Goal: Subscribe to service/newsletter

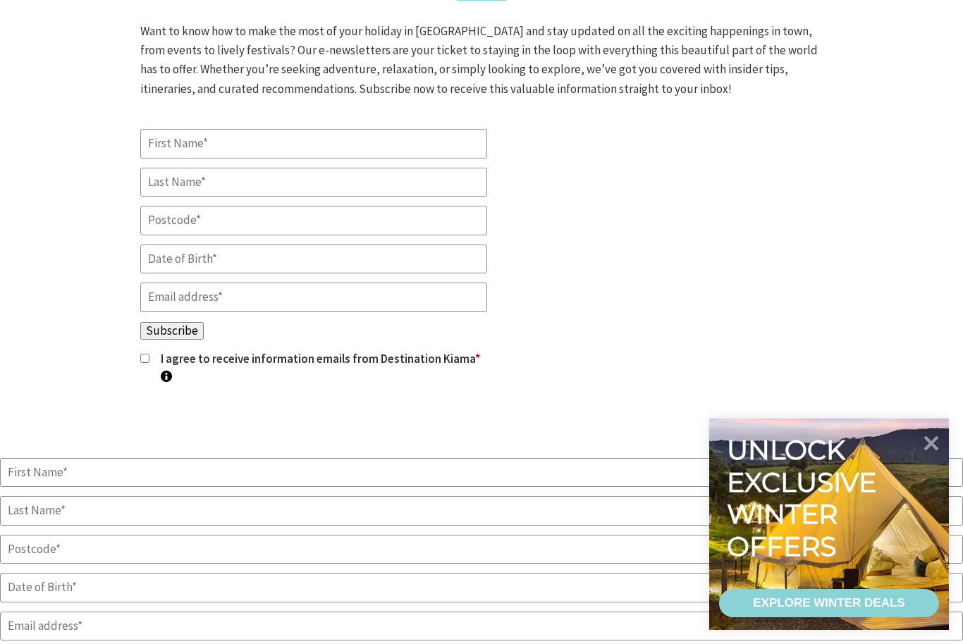
click at [283, 159] on input "*" at bounding box center [313, 144] width 347 height 30
type input "Gillian"
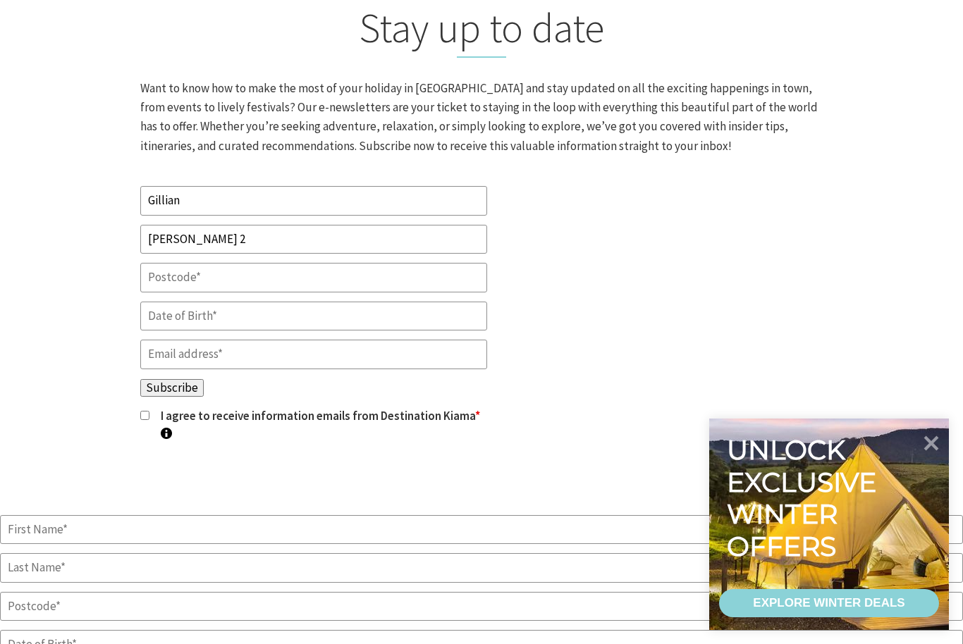
scroll to position [518, 0]
type input "[PERSON_NAME]"
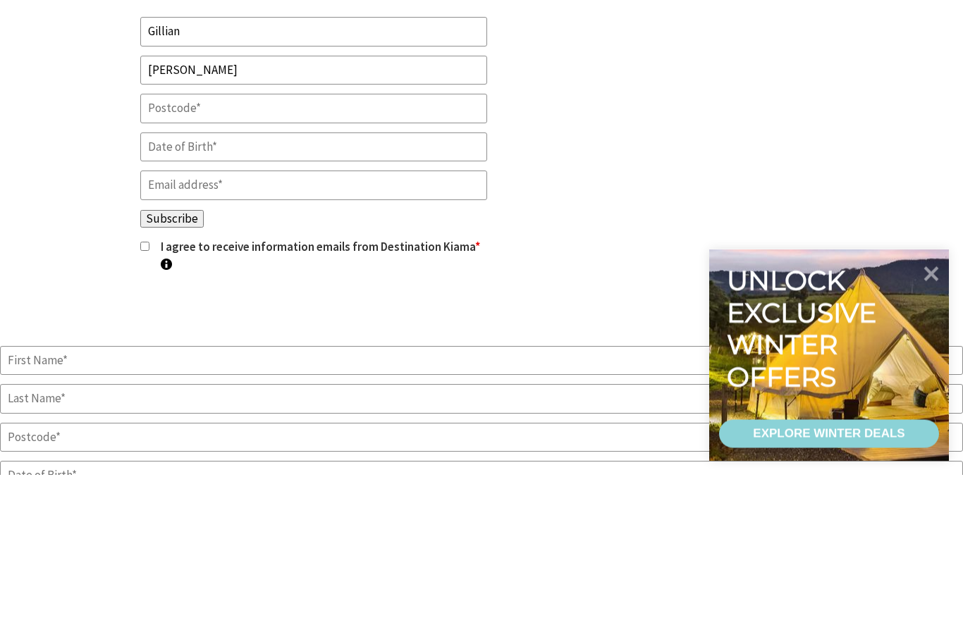
type input "2671"
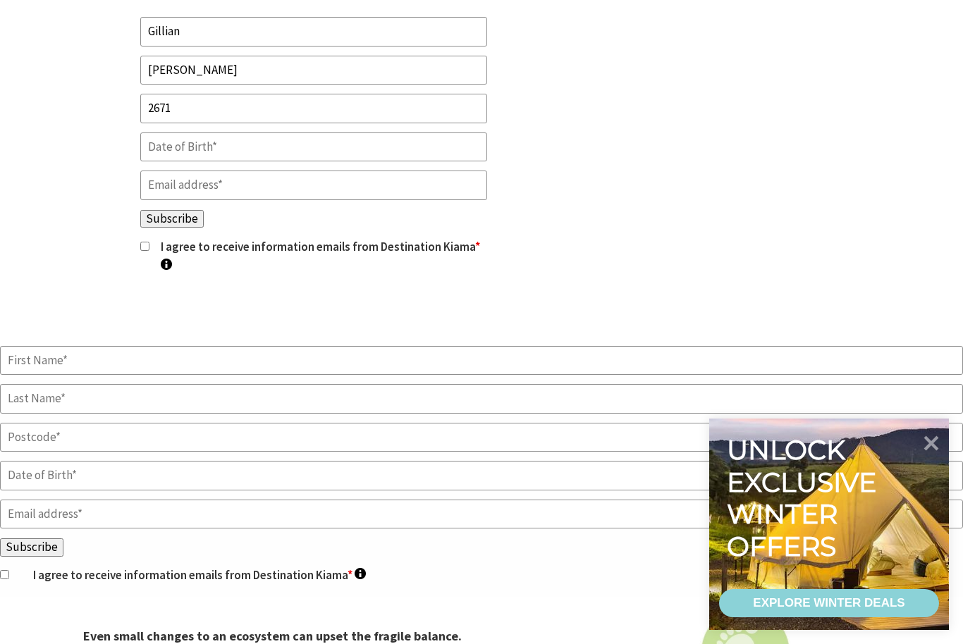
click at [326, 195] on body "Skip to main content .fav-qpwo{stroke-linecap:round;stroke-linejoin:round;strok…" at bounding box center [481, 281] width 963 height 1938
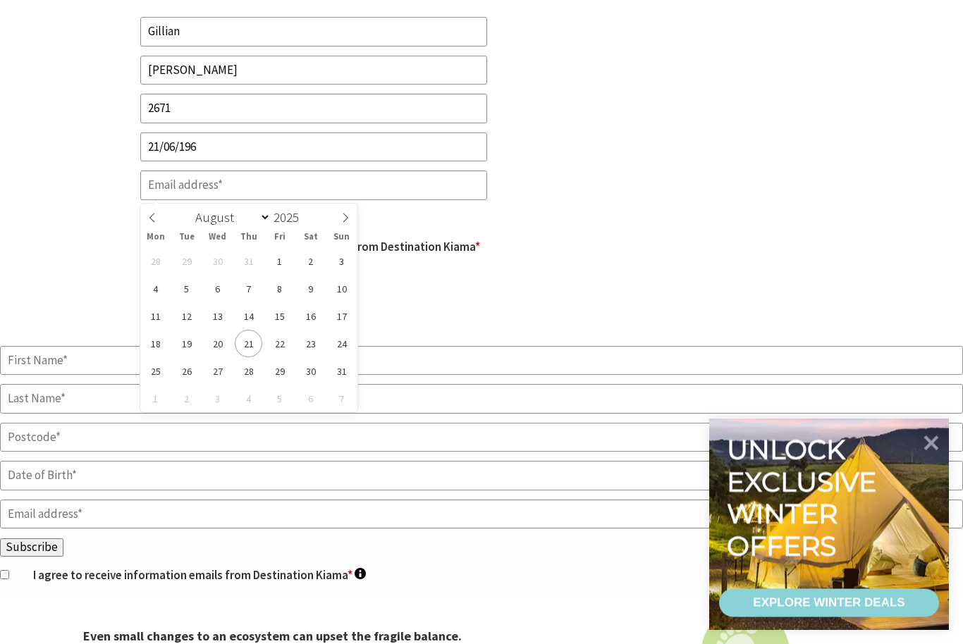
type input "[DATE]"
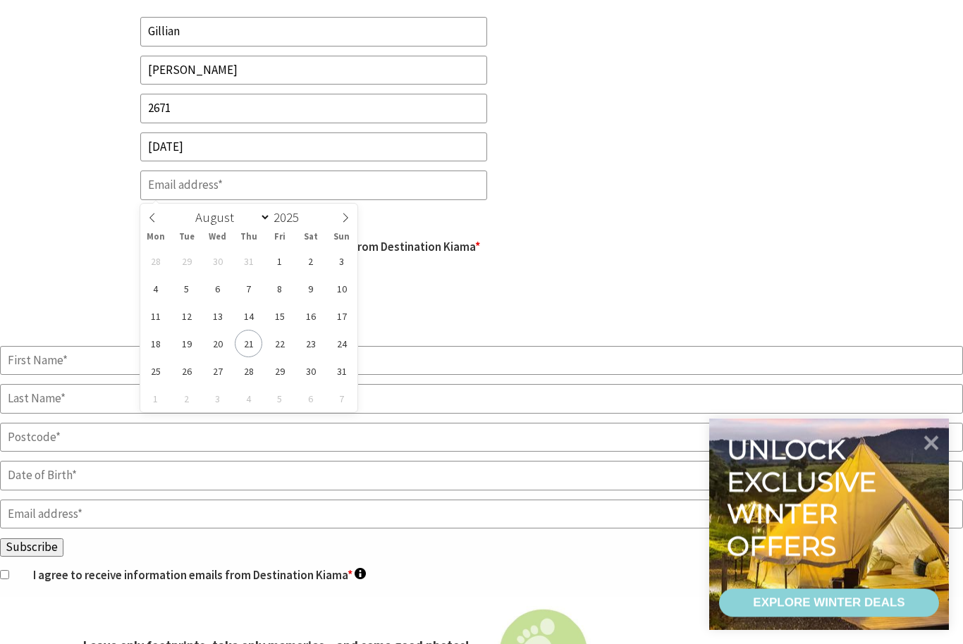
type input "1966"
select select "5"
type input "[DATE]"
click at [188, 344] on span "21" at bounding box center [186, 343] width 27 height 27
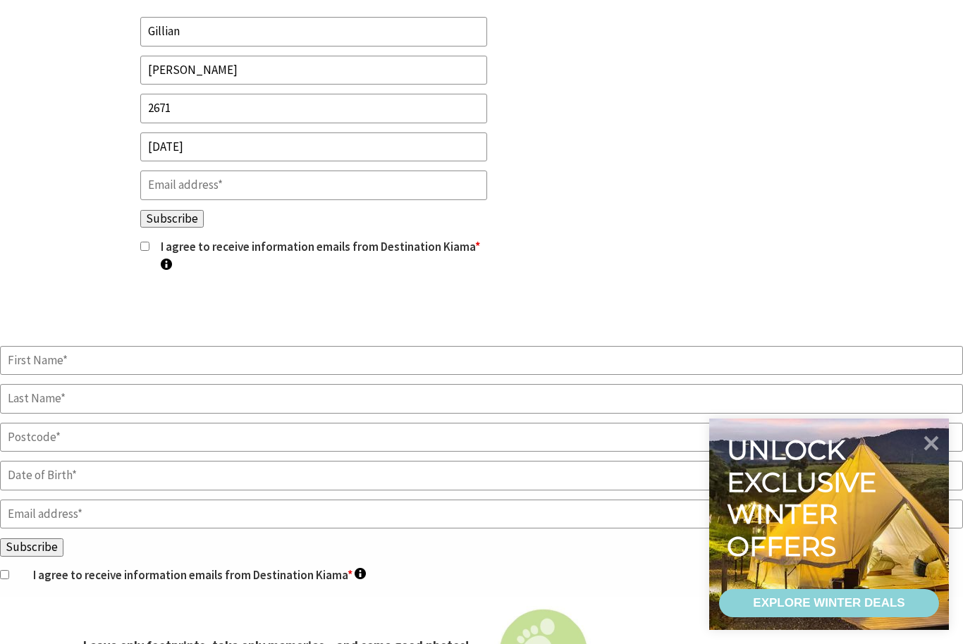
scroll to position [687, 0]
click at [316, 201] on input "Email *" at bounding box center [313, 186] width 347 height 30
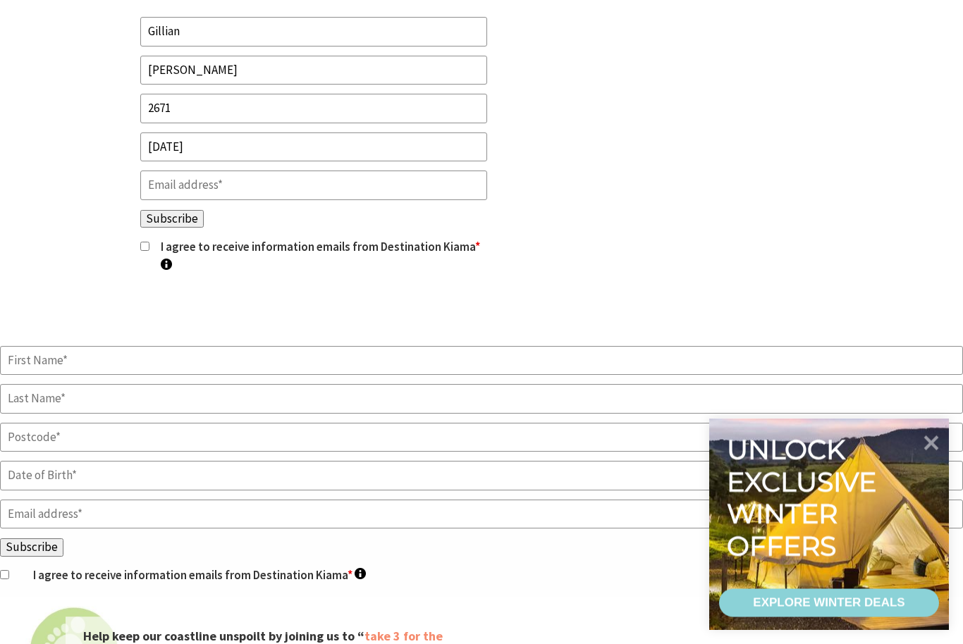
click at [359, 201] on input "Email *" at bounding box center [313, 186] width 347 height 30
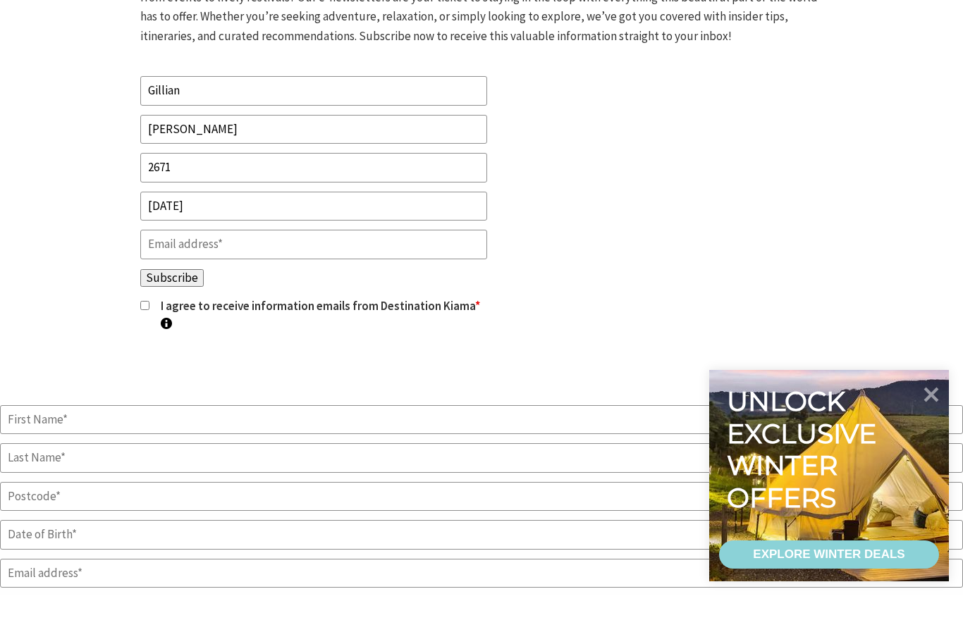
scroll to position [588, 0]
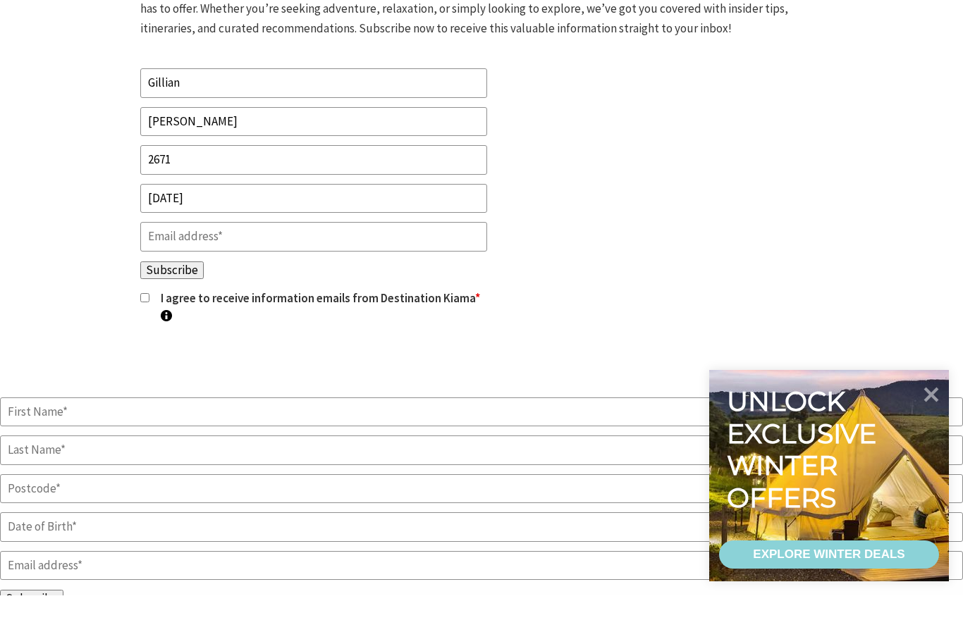
click at [388, 274] on input "Email *" at bounding box center [313, 286] width 347 height 30
type input "[EMAIL_ADDRESS][DOMAIN_NAME]"
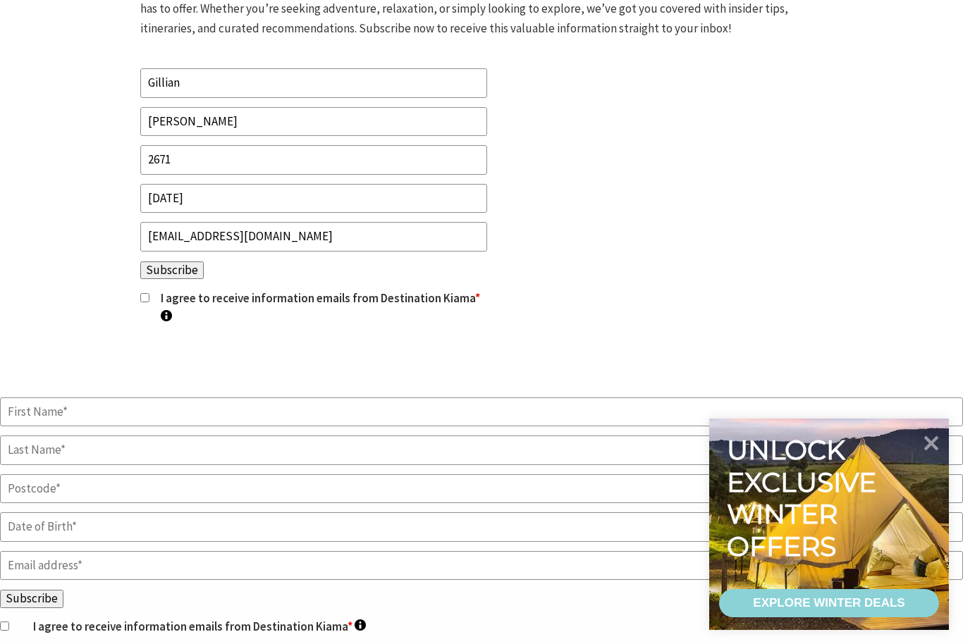
click at [143, 302] on input "I agree to receive information emails from Destination Kiama * Destination Kiam…" at bounding box center [144, 297] width 9 height 9
checkbox input "true"
click at [185, 280] on input "Subscribe" at bounding box center [171, 271] width 63 height 18
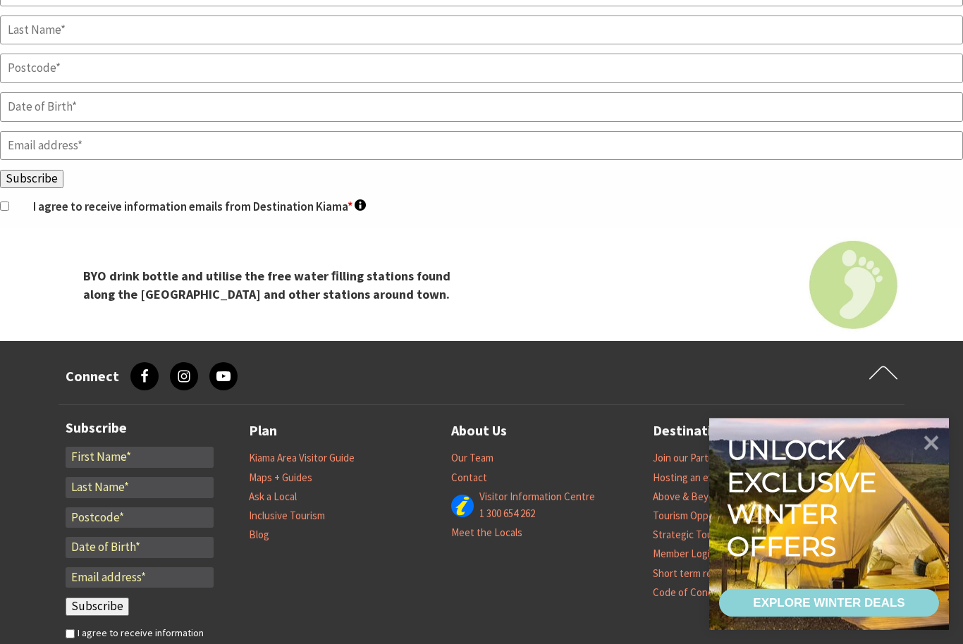
scroll to position [1148, 0]
